Goal: Task Accomplishment & Management: Manage account settings

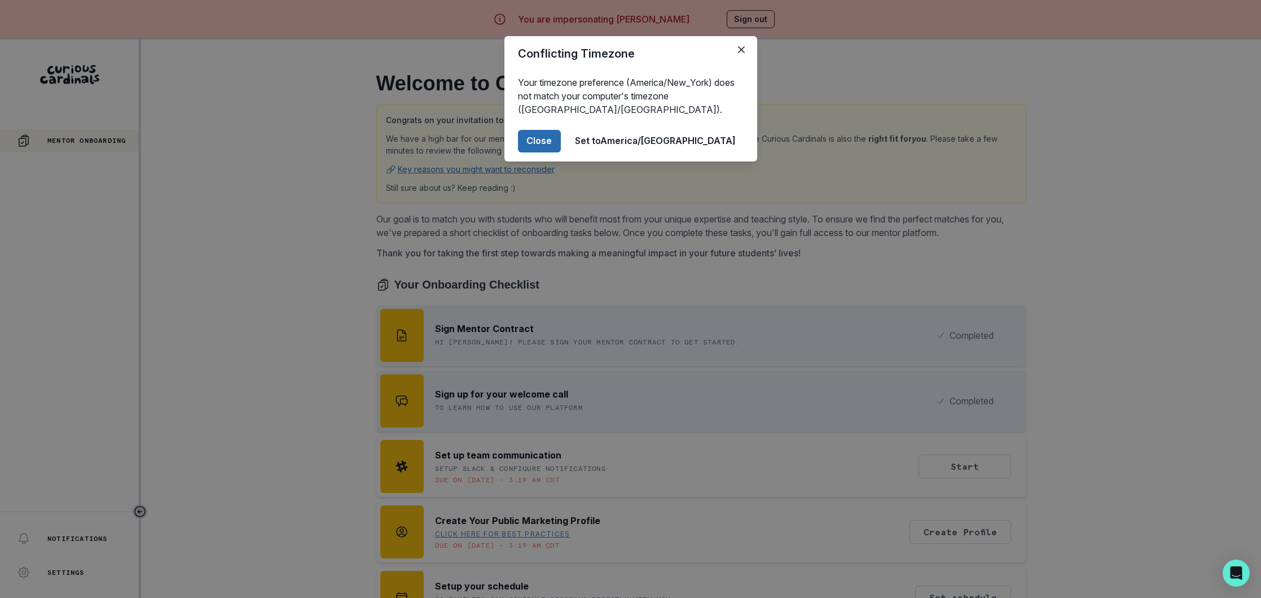
click at [561, 143] on button "Close" at bounding box center [539, 141] width 43 height 23
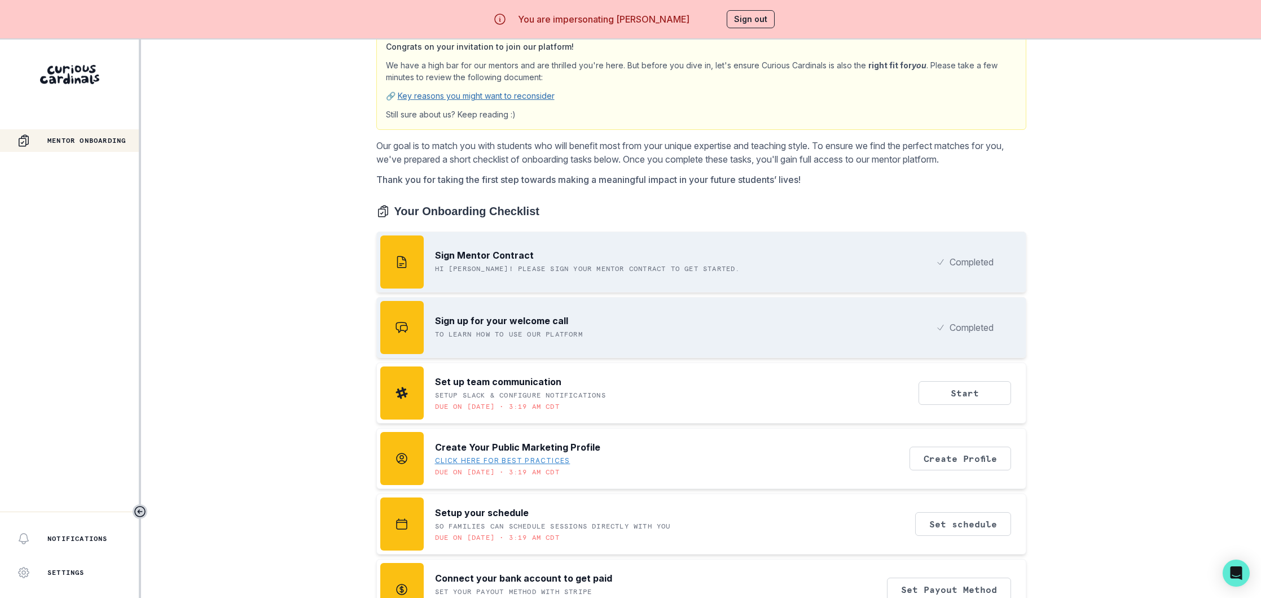
scroll to position [87, 0]
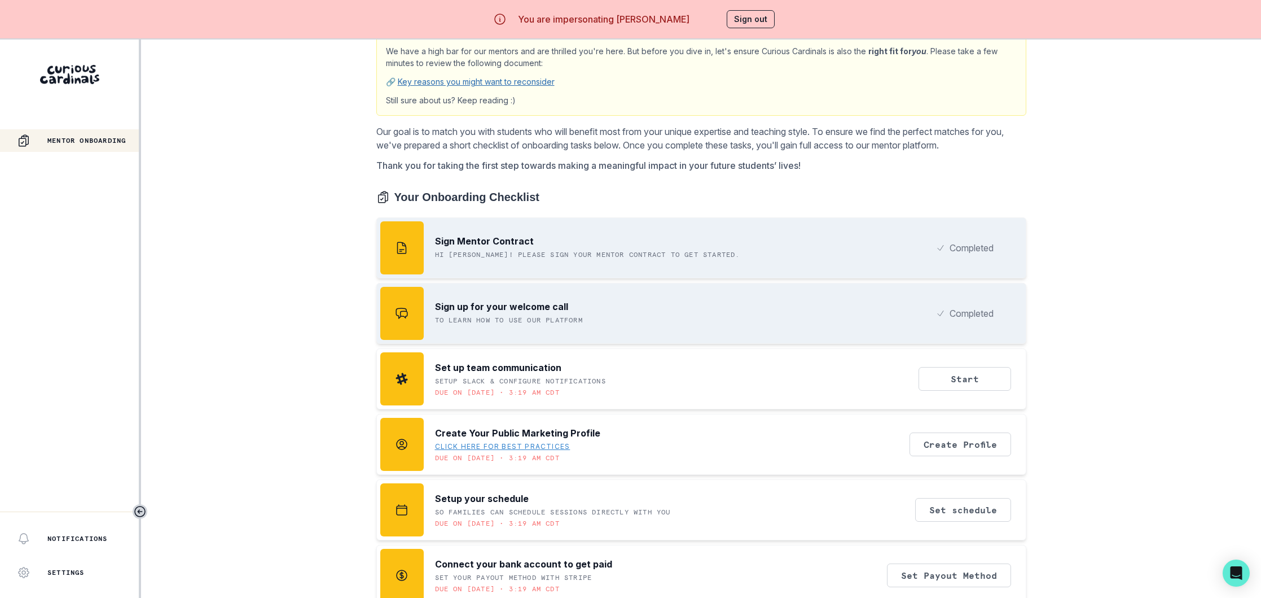
click at [757, 23] on button "Sign out" at bounding box center [751, 19] width 48 height 18
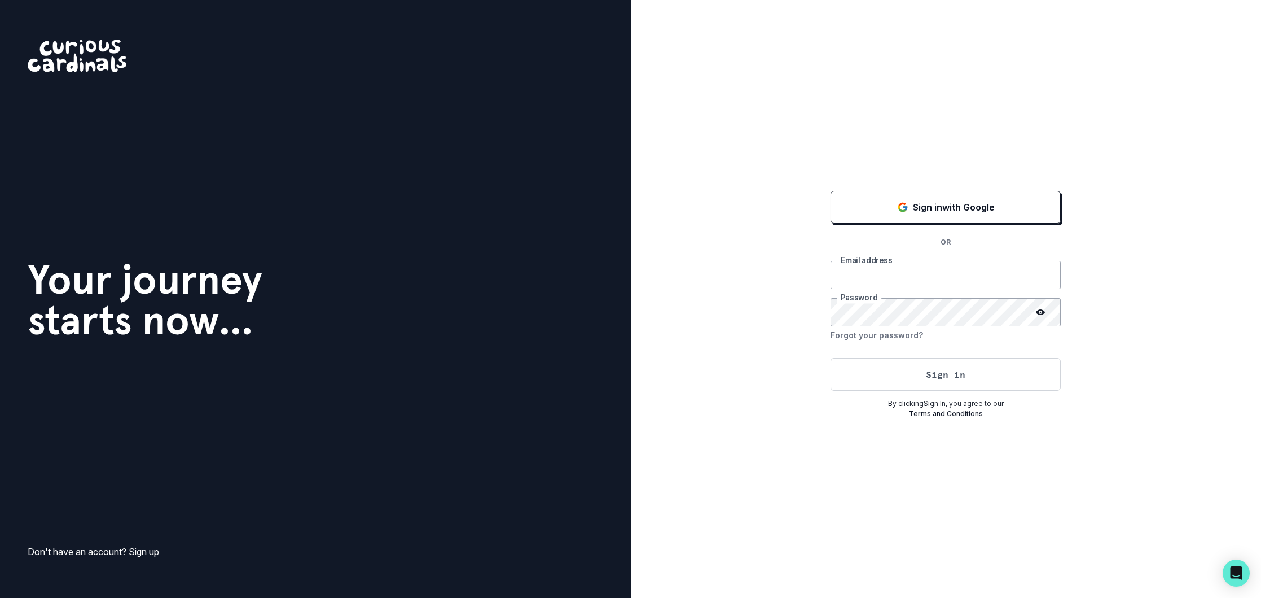
type input "[EMAIL_ADDRESS][DOMAIN_NAME]"
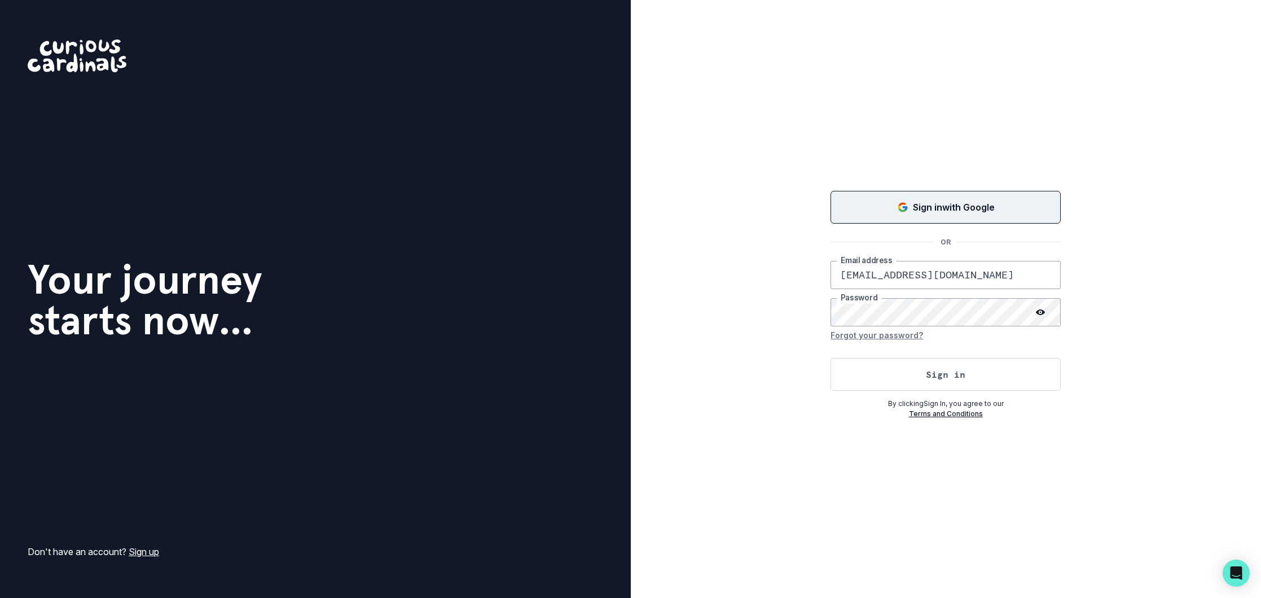
click at [923, 204] on p "Sign in with Google" at bounding box center [954, 207] width 82 height 14
